Goal: Information Seeking & Learning: Learn about a topic

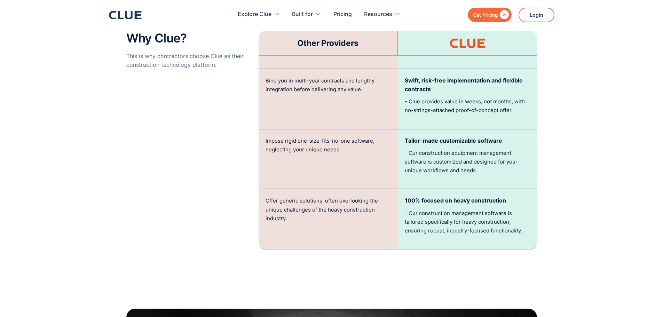
scroll to position [1635, 0]
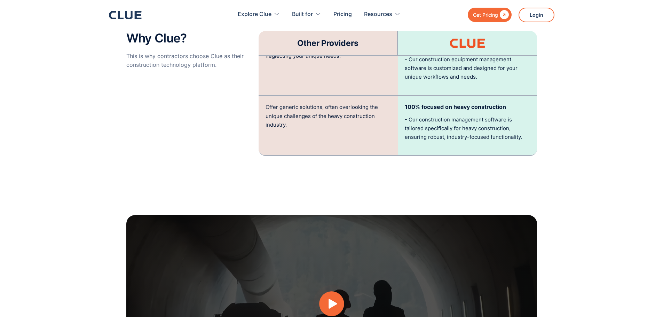
click at [352, 12] on div "Explore Clue Solutions Tailored solutions for your construction equipment needs…" at bounding box center [319, 14] width 273 height 23
click at [349, 15] on link "Pricing" at bounding box center [342, 14] width 18 height 22
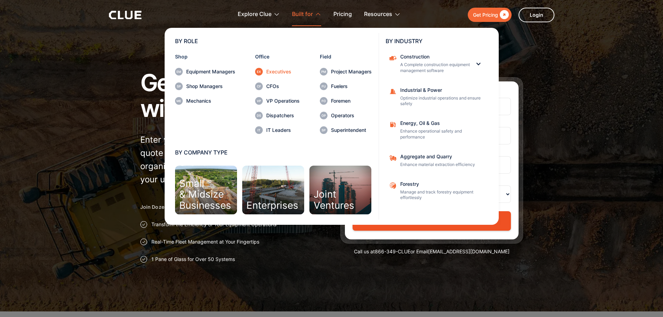
click at [281, 71] on div "Executives" at bounding box center [282, 71] width 33 height 5
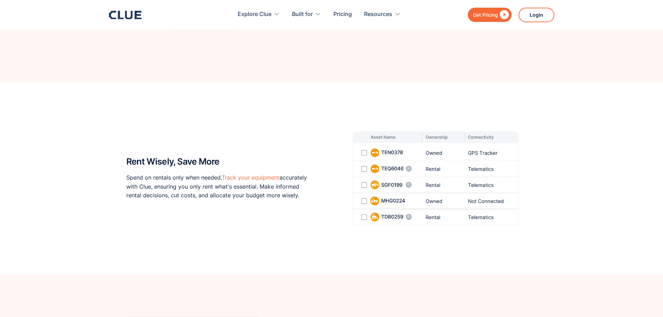
scroll to position [904, 0]
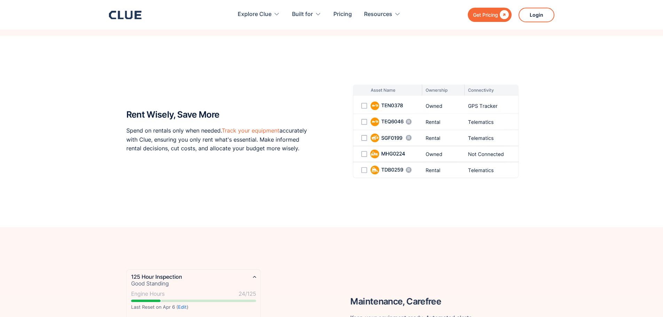
click at [207, 214] on div "Rent Wisely, Save More Spend on rentals only when needed. Track your equipment …" at bounding box center [331, 131] width 663 height 191
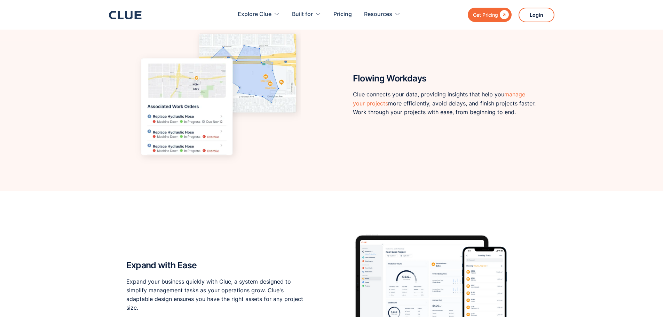
scroll to position [1565, 0]
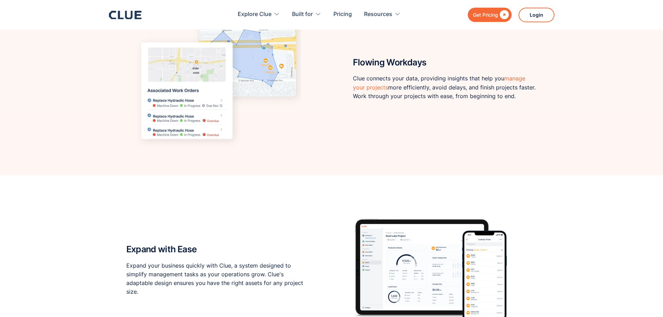
click at [73, 203] on div "Expand with Ease Expand your business quickly with Clue, a system designed to s…" at bounding box center [331, 270] width 663 height 191
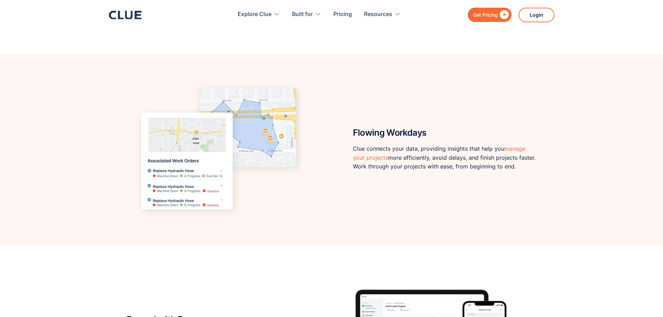
scroll to position [1496, 0]
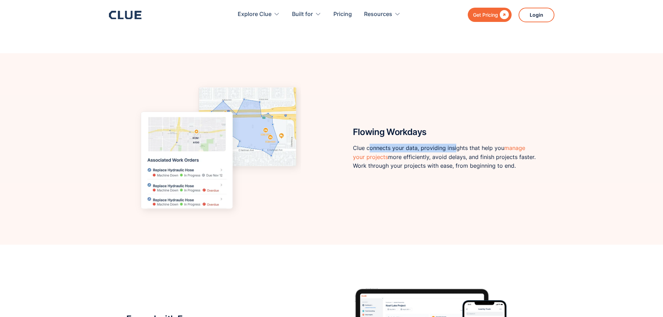
drag, startPoint x: 368, startPoint y: 146, endPoint x: 456, endPoint y: 148, distance: 88.0
click at [456, 148] on p "Clue connects your data, providing insights that help you manage your projects …" at bounding box center [445, 157] width 184 height 26
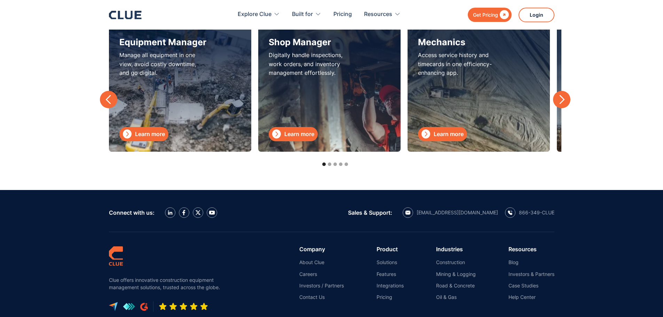
scroll to position [2366, 0]
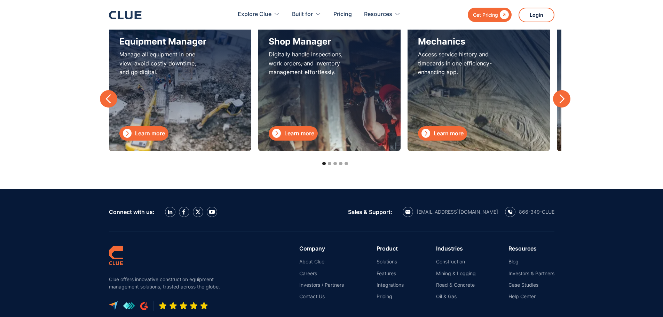
click at [661, 267] on footer "Connect with us: Sales & Support: hello@getclue.com 866-349-CLUE Clue offers in…" at bounding box center [331, 321] width 663 height 265
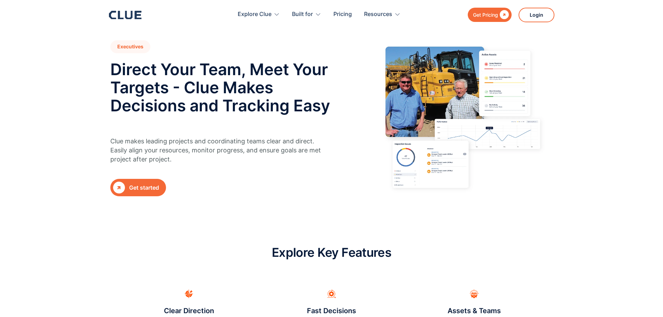
scroll to position [0, 0]
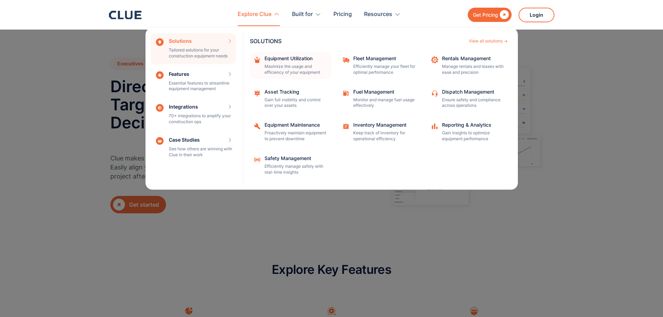
click at [283, 77] on link "Equipment Utilization Maximize the usage and efficiency of your equipment" at bounding box center [291, 66] width 82 height 26
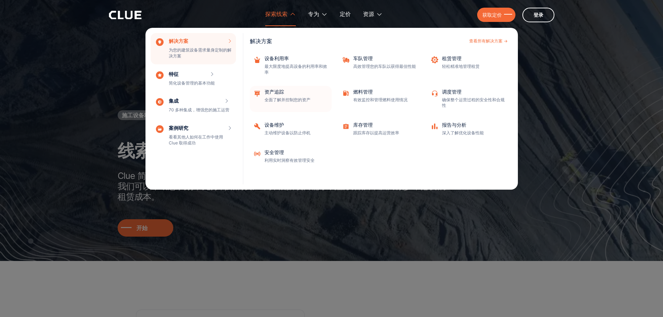
click at [298, 97] on font "全面了解并控制您的资产" at bounding box center [287, 99] width 46 height 5
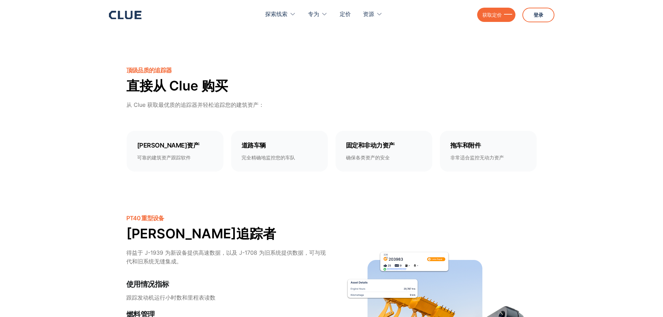
scroll to position [557, 0]
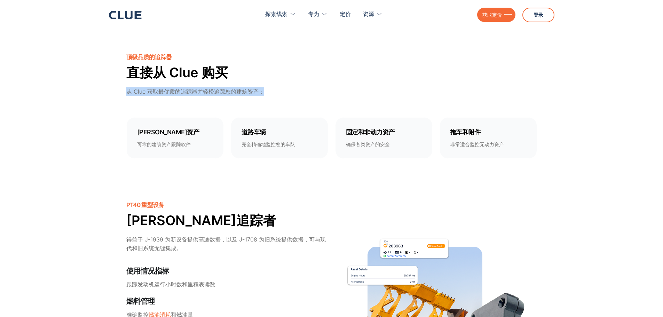
drag, startPoint x: 316, startPoint y: 72, endPoint x: 268, endPoint y: 93, distance: 52.6
click at [269, 93] on div "顶级品质的追踪器 直接从 Clue 购买 从 Clue 获取最优质的追踪器并轻松追踪您的建筑资产： [PERSON_NAME]资产 可靠的建筑资产跟踪软件 道…" at bounding box center [331, 94] width 410 height 167
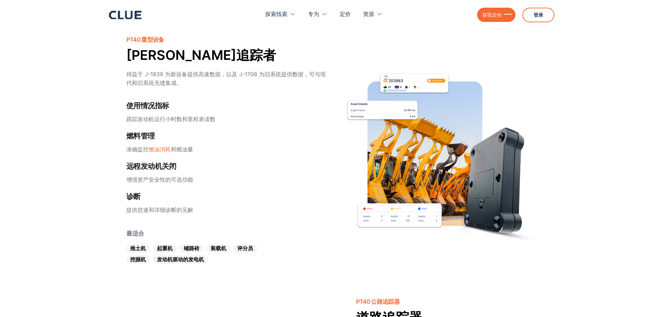
scroll to position [731, 0]
